Goal: Obtain resource: Obtain resource

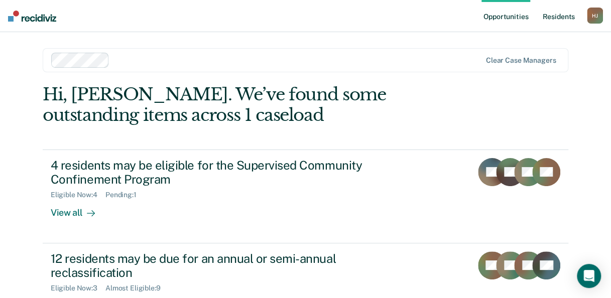
click at [567, 19] on link "Resident s" at bounding box center [558, 16] width 37 height 32
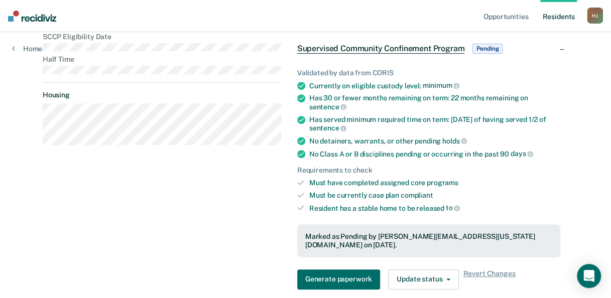
scroll to position [201, 0]
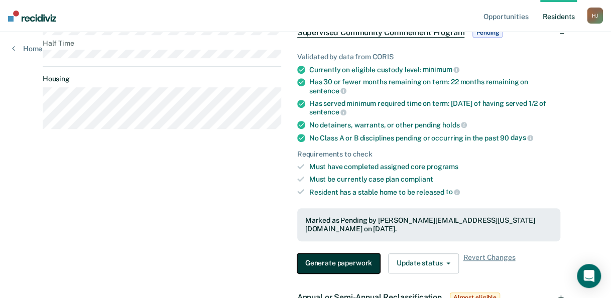
click at [360, 253] on button "Generate paperwork" at bounding box center [338, 263] width 83 height 20
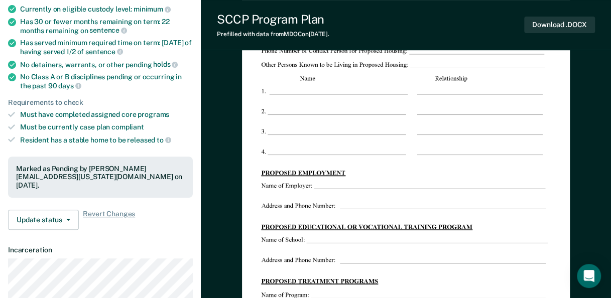
scroll to position [100, 0]
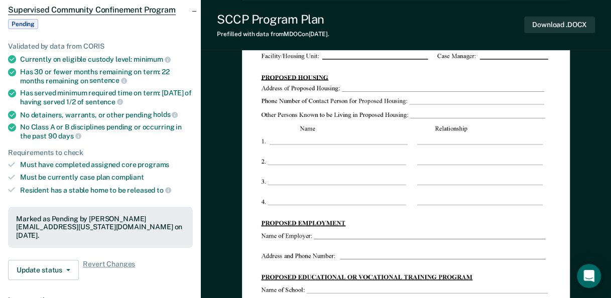
click at [486, 174] on img at bounding box center [406, 190] width 328 height 424
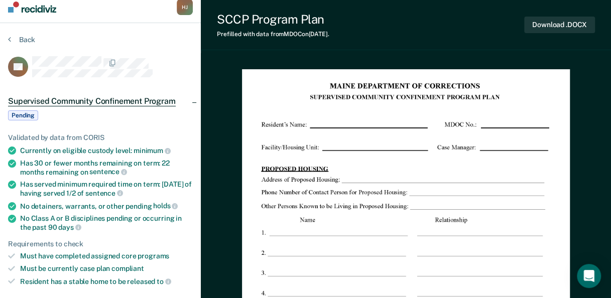
scroll to position [0, 0]
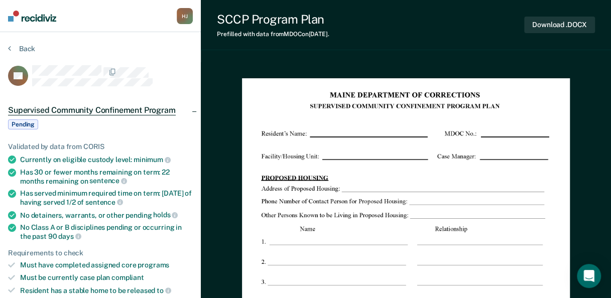
drag, startPoint x: 479, startPoint y: 184, endPoint x: 411, endPoint y: 196, distance: 68.9
click at [411, 196] on img at bounding box center [406, 290] width 328 height 424
click at [564, 24] on button "Download .DOCX" at bounding box center [559, 25] width 71 height 17
